Goal: Transaction & Acquisition: Purchase product/service

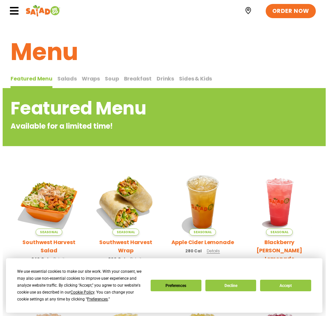
scroll to position [33, 0]
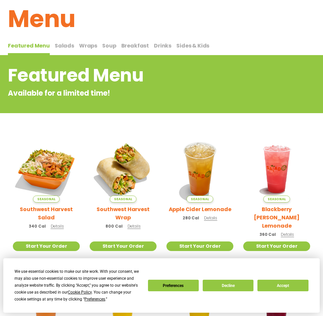
drag, startPoint x: 49, startPoint y: 209, endPoint x: 172, endPoint y: 97, distance: 166.5
click at [172, 97] on p "Available for a limited time!" at bounding box center [135, 93] width 254 height 11
click at [54, 223] on span "Details" at bounding box center [57, 226] width 13 height 6
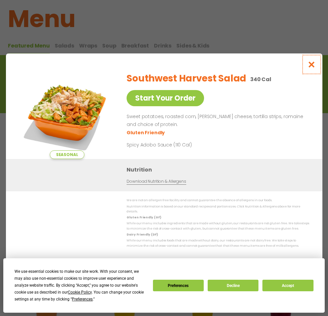
click at [309, 66] on icon "Close modal" at bounding box center [311, 64] width 8 height 7
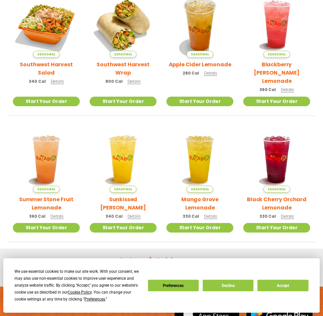
scroll to position [0, 0]
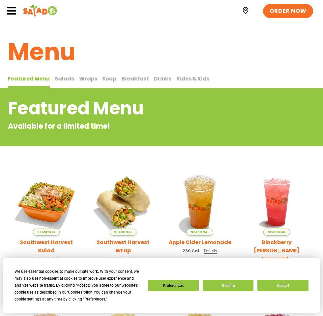
click at [83, 80] on span "Wraps" at bounding box center [88, 79] width 18 height 8
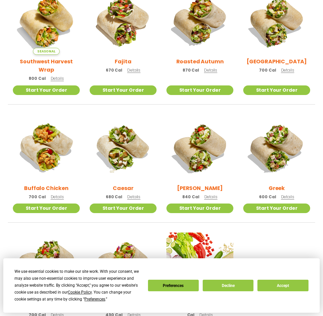
scroll to position [360, 0]
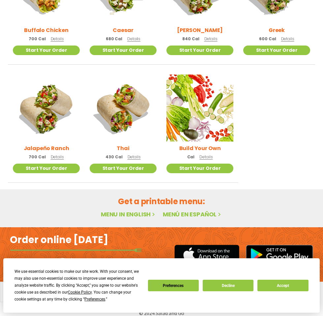
click at [130, 154] on span "Details" at bounding box center [134, 157] width 13 height 6
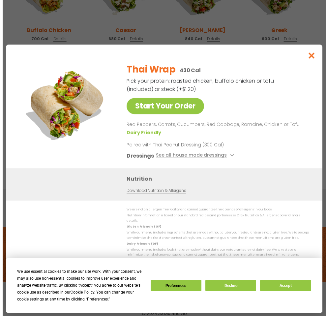
scroll to position [361, 0]
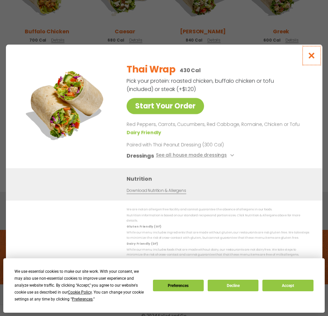
click at [311, 59] on icon "Close modal" at bounding box center [311, 55] width 8 height 7
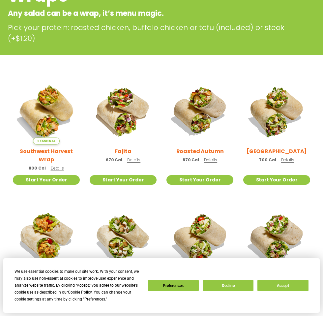
scroll to position [0, 0]
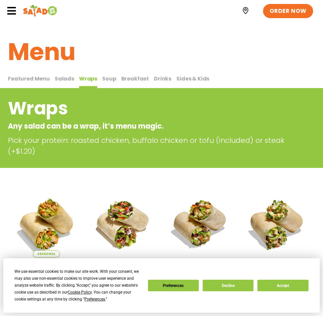
click at [110, 81] on span "Soup" at bounding box center [109, 79] width 14 height 8
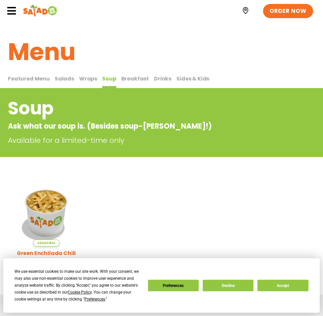
scroll to position [33, 0]
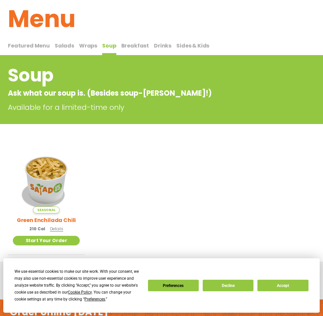
click at [131, 43] on span "Breakfast" at bounding box center [135, 46] width 28 height 8
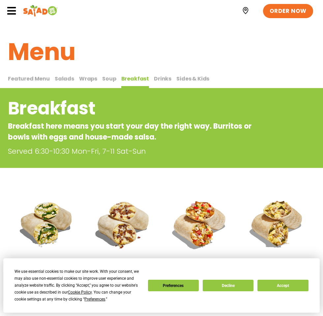
click at [60, 81] on span "Salads" at bounding box center [64, 79] width 19 height 8
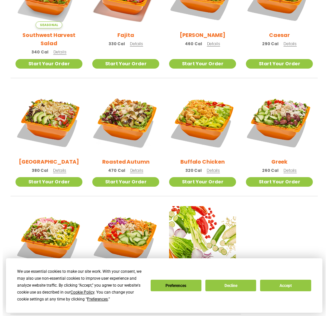
scroll to position [239, 0]
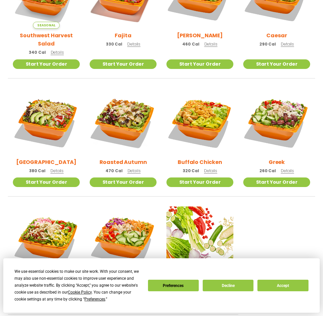
click at [213, 168] on span "Details" at bounding box center [210, 171] width 13 height 6
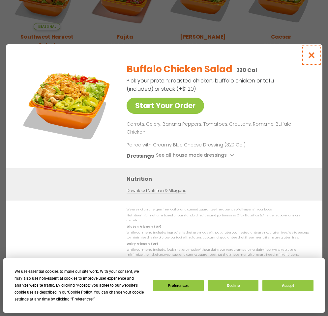
click at [313, 59] on icon "Close modal" at bounding box center [311, 55] width 8 height 7
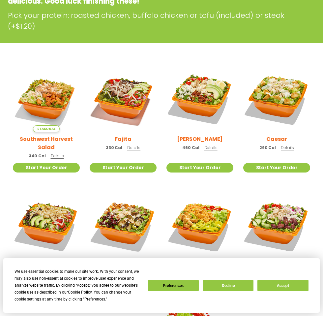
scroll to position [131, 0]
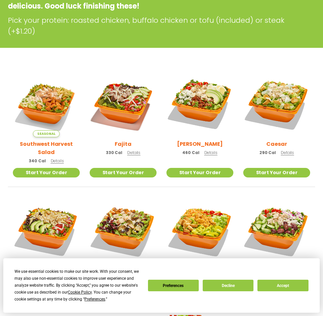
click at [286, 152] on span "Details" at bounding box center [287, 153] width 13 height 6
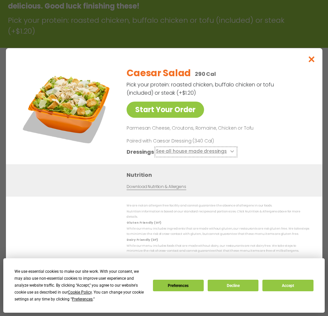
click at [231, 154] on button "See all house made dressings" at bounding box center [196, 152] width 80 height 8
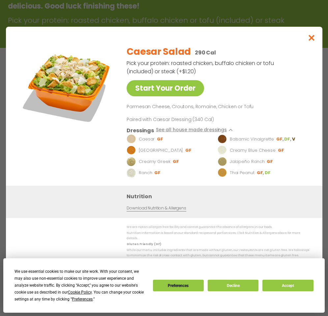
click at [144, 142] on p "Caesar" at bounding box center [146, 139] width 16 height 7
click at [232, 173] on p "Thai Peanut" at bounding box center [241, 172] width 25 height 7
click at [219, 174] on img at bounding box center [221, 172] width 9 height 9
click at [309, 41] on icon "Close modal" at bounding box center [311, 37] width 8 height 7
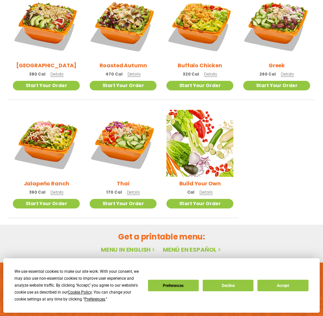
scroll to position [338, 0]
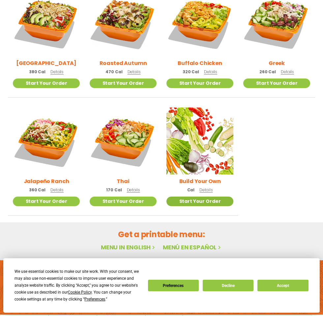
click at [209, 196] on link "Start Your Order" at bounding box center [199, 201] width 67 height 10
click at [210, 177] on h2 "Build Your Own" at bounding box center [200, 181] width 42 height 8
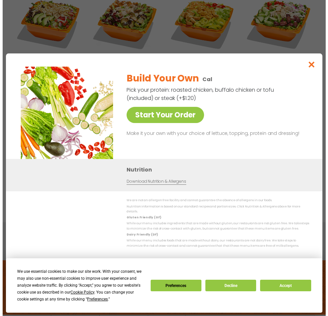
scroll to position [339, 0]
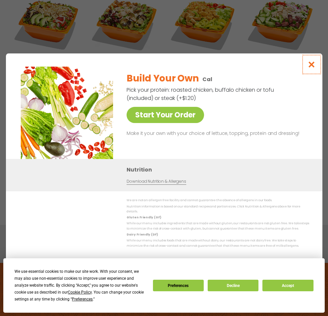
click at [310, 68] on icon "Close modal" at bounding box center [311, 64] width 8 height 7
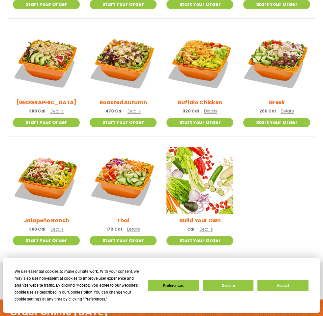
scroll to position [361, 0]
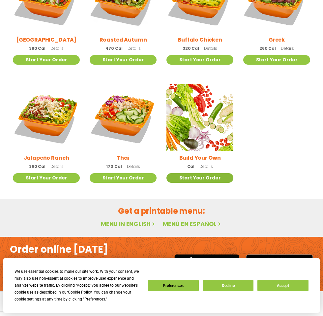
click at [199, 173] on link "Start Your Order" at bounding box center [199, 178] width 67 height 10
